Goal: Navigation & Orientation: Find specific page/section

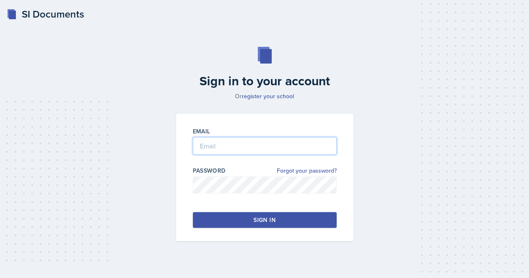
type input "[EMAIL_ADDRESS][DOMAIN_NAME]"
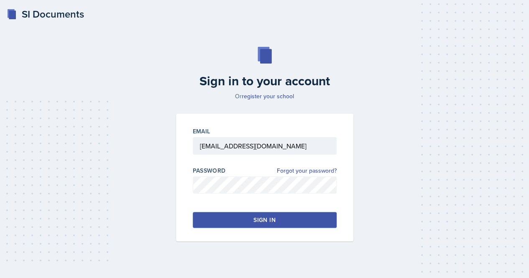
click at [243, 214] on button "Sign in" at bounding box center [265, 220] width 144 height 16
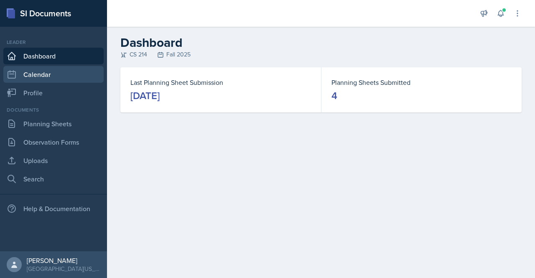
click at [50, 82] on link "Calendar" at bounding box center [53, 74] width 100 height 17
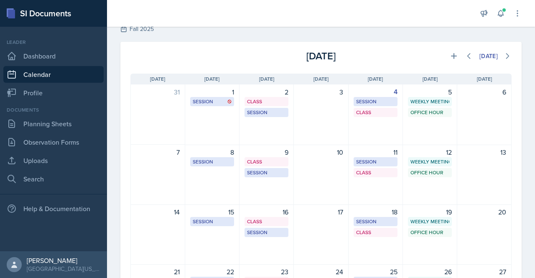
scroll to position [29, 0]
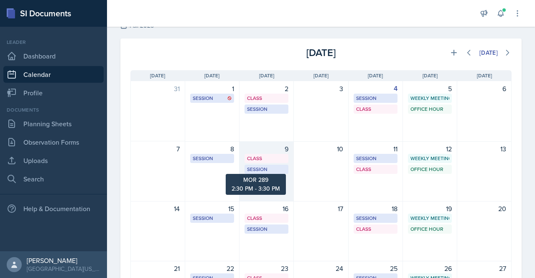
click at [276, 166] on div "Session" at bounding box center [266, 170] width 39 height 8
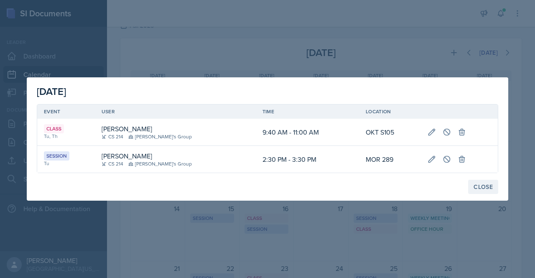
click at [484, 194] on button "Close" at bounding box center [483, 187] width 30 height 14
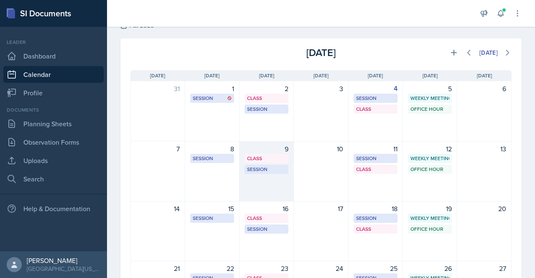
click at [255, 173] on div "Session MOR 289 2:30 PM - 3:30 PM" at bounding box center [267, 169] width 44 height 9
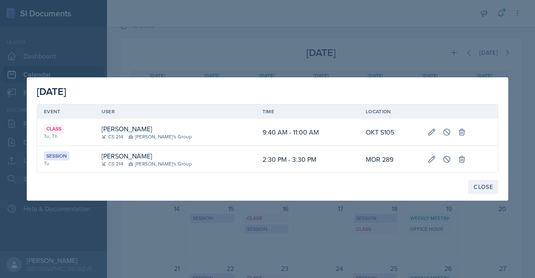
click at [484, 187] on div "Close" at bounding box center [483, 187] width 19 height 7
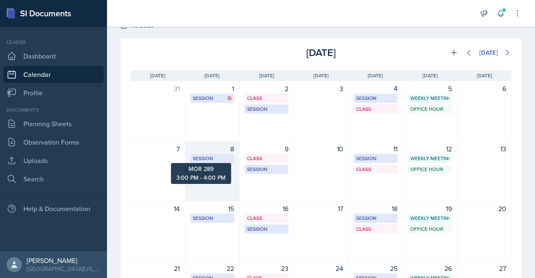
click at [205, 158] on div "Session" at bounding box center [212, 159] width 39 height 8
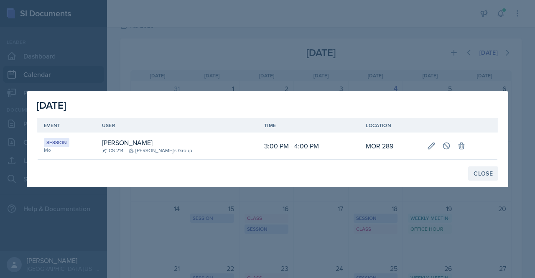
click at [482, 171] on div "Close" at bounding box center [483, 173] width 19 height 7
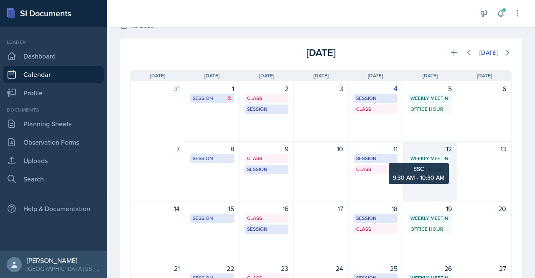
click at [430, 157] on div "Weekly Meeting" at bounding box center [430, 159] width 39 height 8
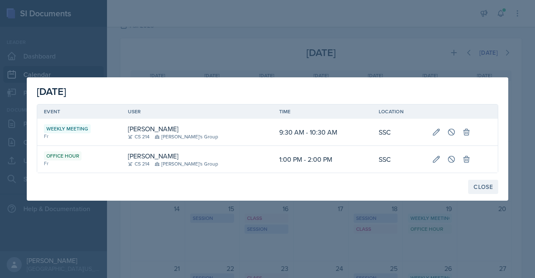
click at [491, 186] on div "Close" at bounding box center [483, 187] width 19 height 7
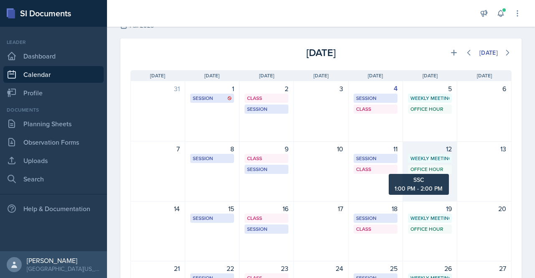
click at [413, 167] on div "Office Hour" at bounding box center [430, 170] width 39 height 8
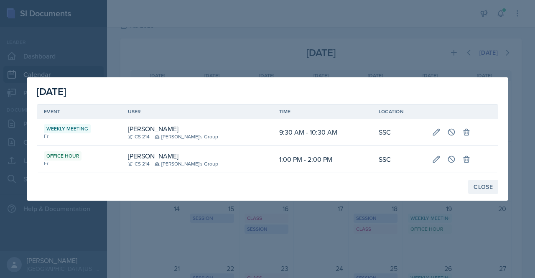
click at [477, 186] on div "Close" at bounding box center [483, 187] width 19 height 7
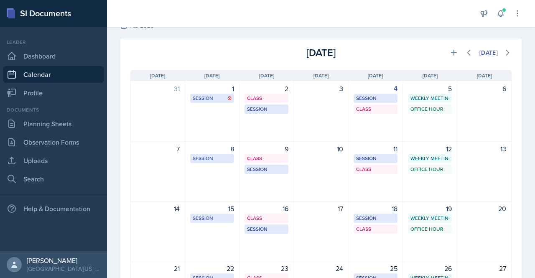
click at [350, 11] on div at bounding box center [292, 13] width 356 height 27
